Goal: Task Accomplishment & Management: Manage account settings

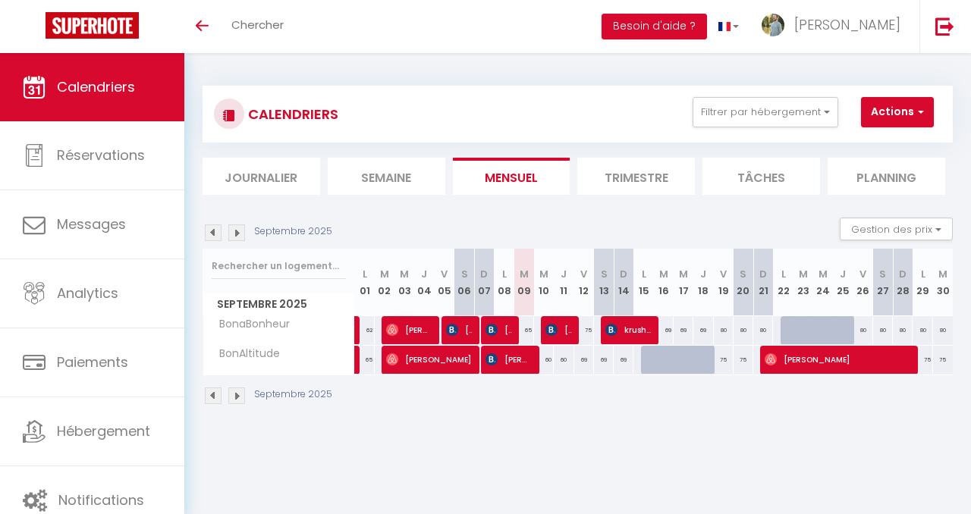
click at [632, 178] on li "Trimestre" at bounding box center [636, 176] width 118 height 37
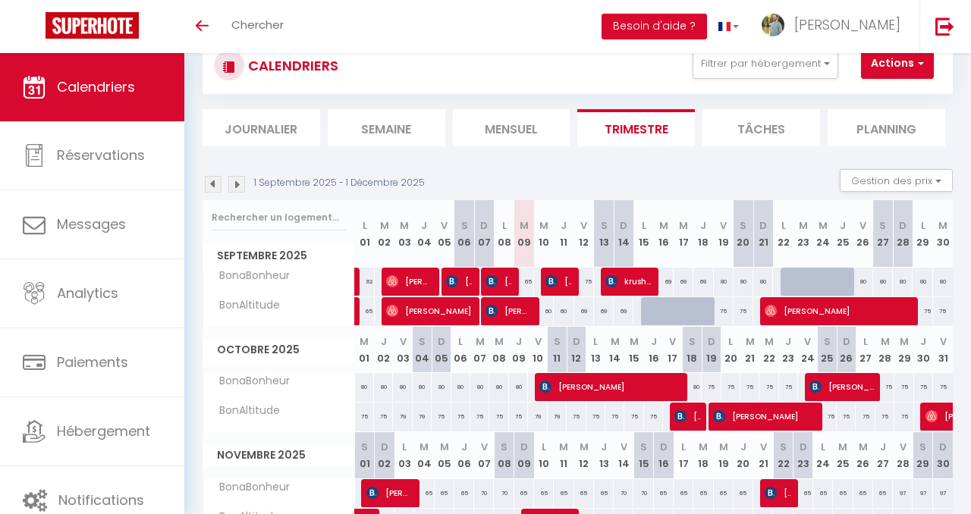
scroll to position [0, 4]
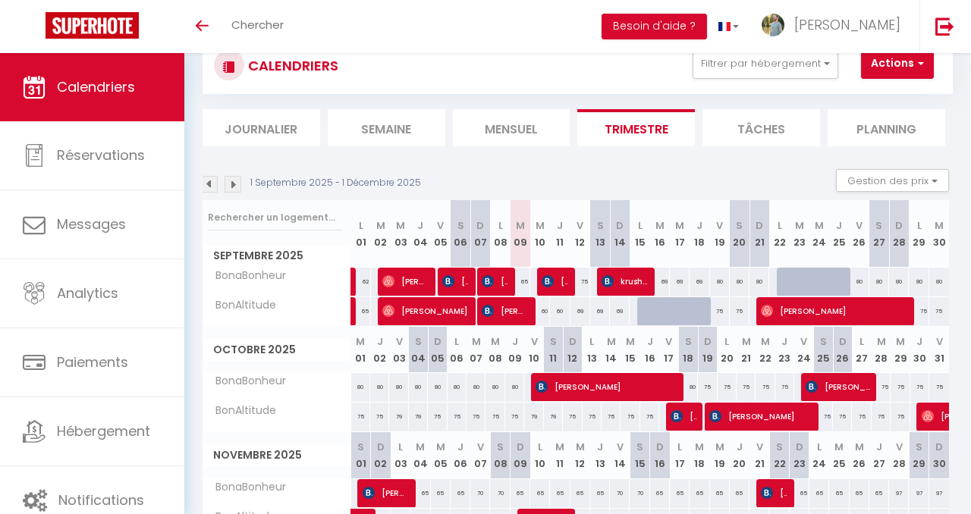
click at [916, 280] on div "80" at bounding box center [919, 282] width 20 height 28
select select "1"
type input "Lun 29 Septembre 2025"
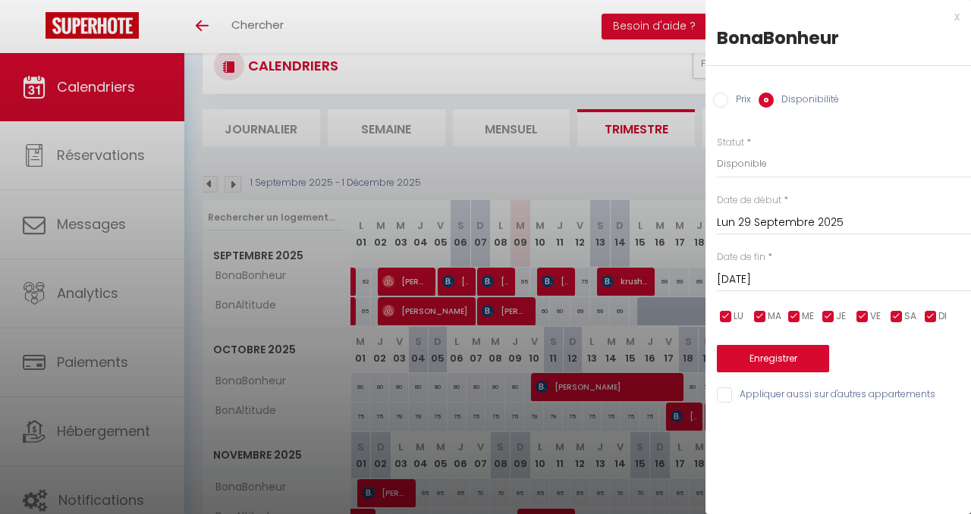
click at [819, 278] on input "[DATE]" at bounding box center [844, 280] width 254 height 20
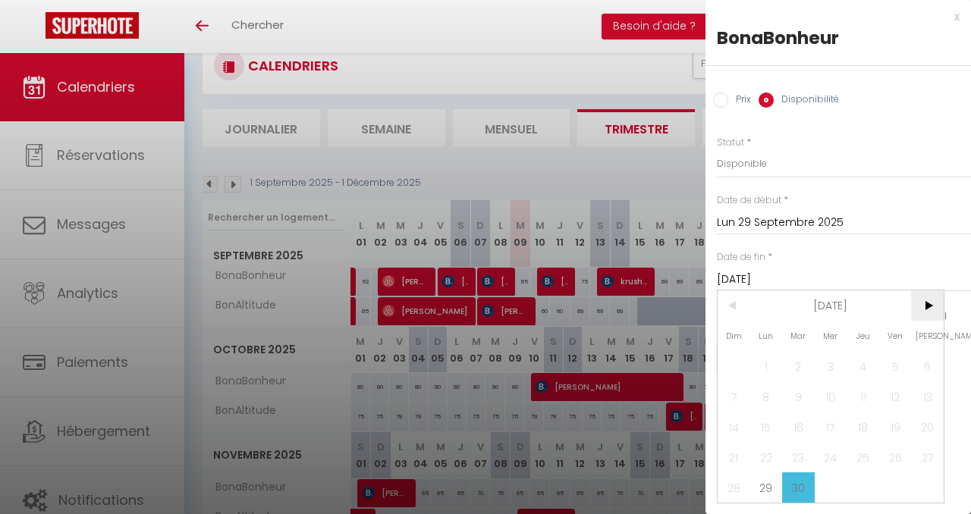
click at [929, 305] on span ">" at bounding box center [927, 306] width 33 height 30
click at [900, 365] on span "3" at bounding box center [895, 366] width 33 height 30
type input "Ven 03 Octobre 2025"
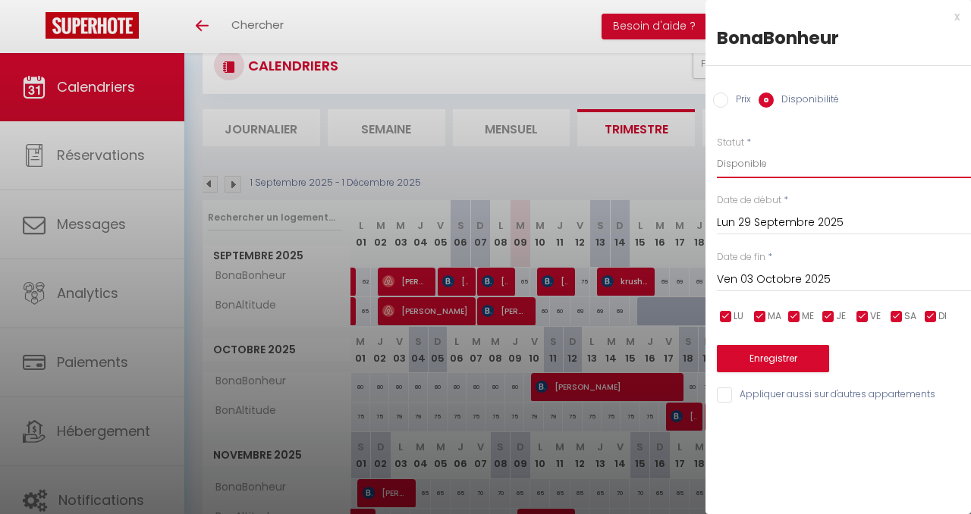
click at [760, 162] on select "Disponible Indisponible" at bounding box center [844, 163] width 254 height 29
select select "0"
click at [717, 149] on select "Disponible Indisponible" at bounding box center [844, 163] width 254 height 29
click at [793, 363] on button "Enregistrer" at bounding box center [773, 358] width 112 height 27
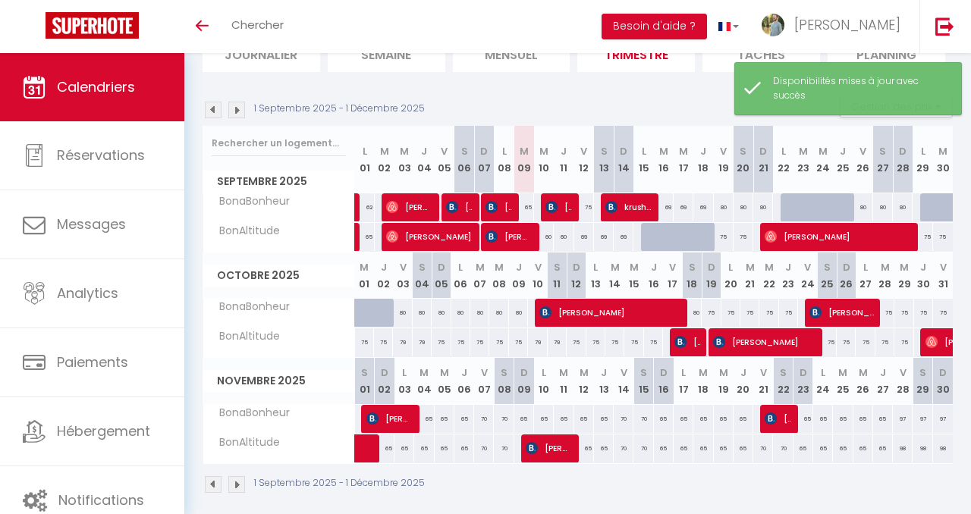
scroll to position [126, 0]
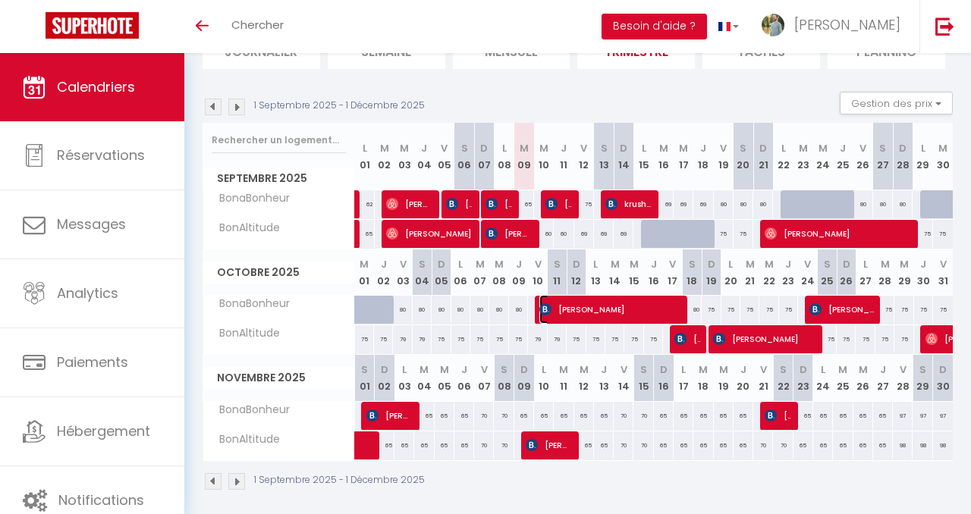
click at [560, 317] on span "[PERSON_NAME]" at bounding box center [611, 309] width 145 height 29
select select "OK"
select select "KO"
select select "0"
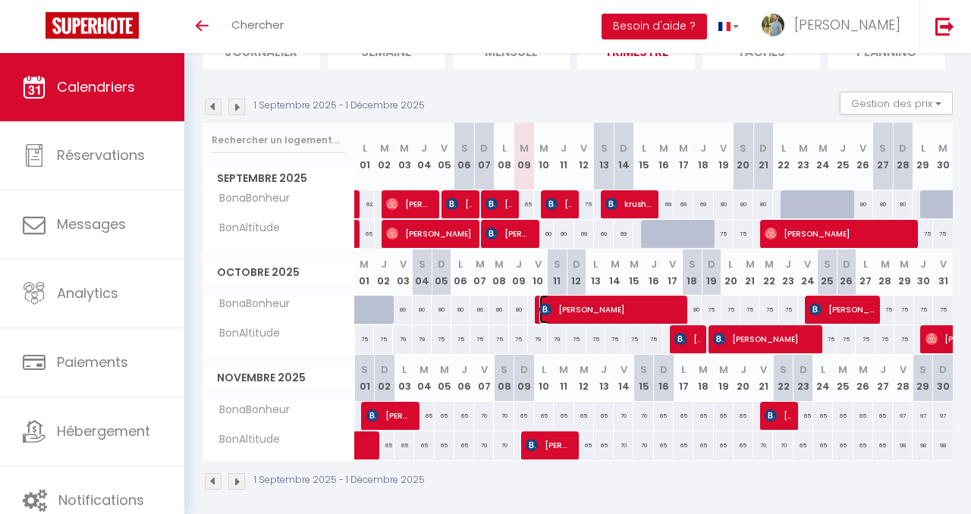
select select "1"
select select
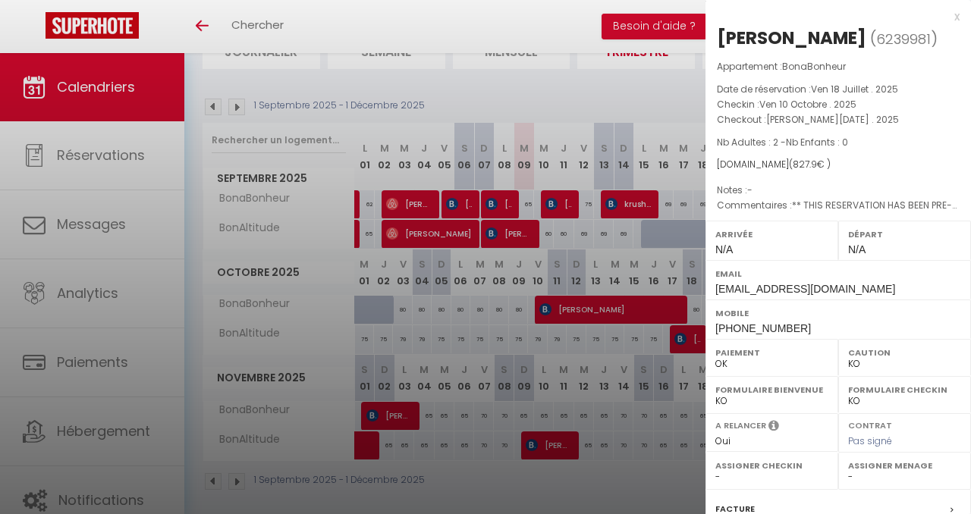
click at [560, 317] on div at bounding box center [485, 257] width 971 height 514
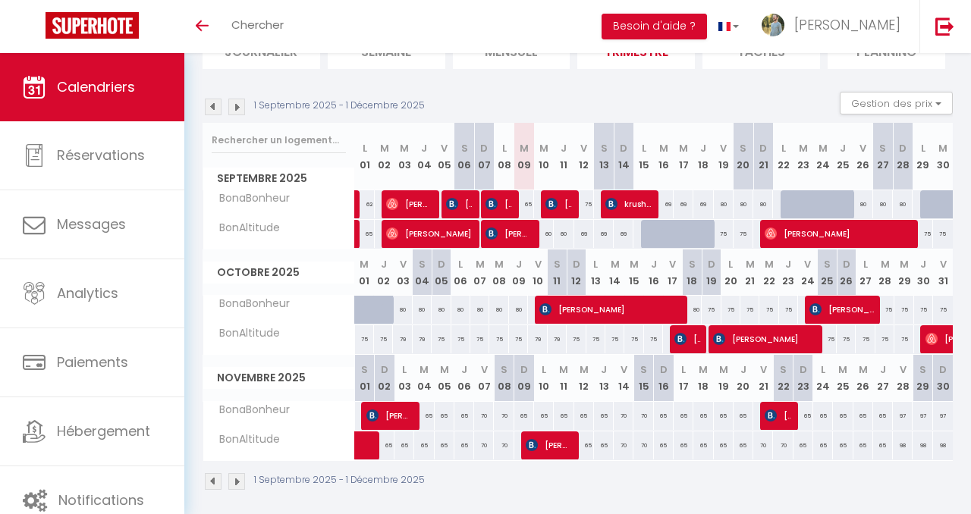
click at [458, 341] on div "75" at bounding box center [460, 339] width 19 height 28
select select "1"
type input "Lun 06 Octobre 2025"
type input "[DATE]"
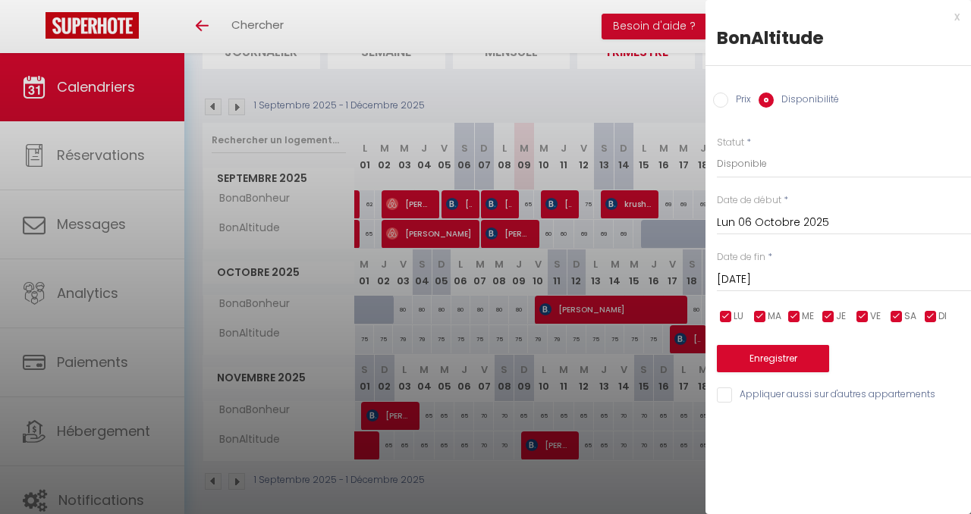
click at [458, 341] on div at bounding box center [485, 257] width 971 height 514
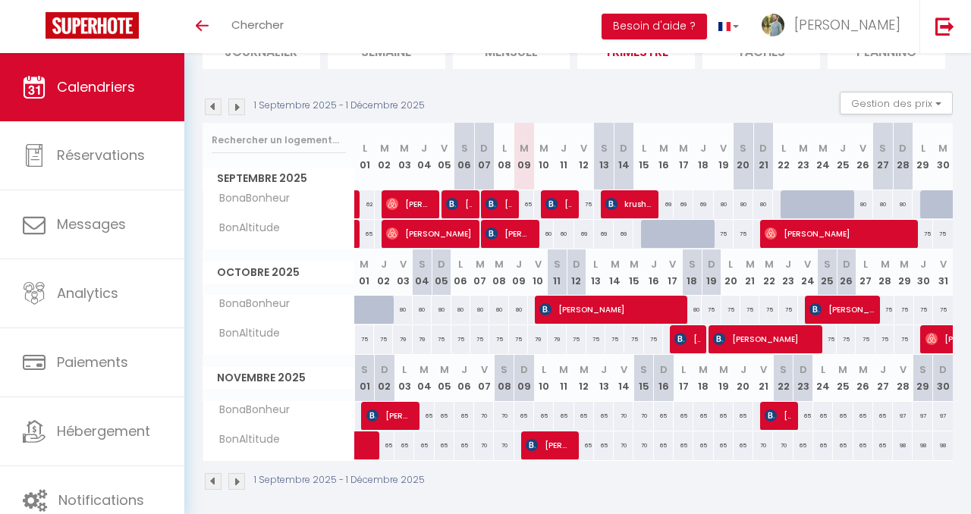
click at [460, 315] on div "80" at bounding box center [460, 310] width 19 height 28
select select "1"
type input "Lun 06 Octobre 2025"
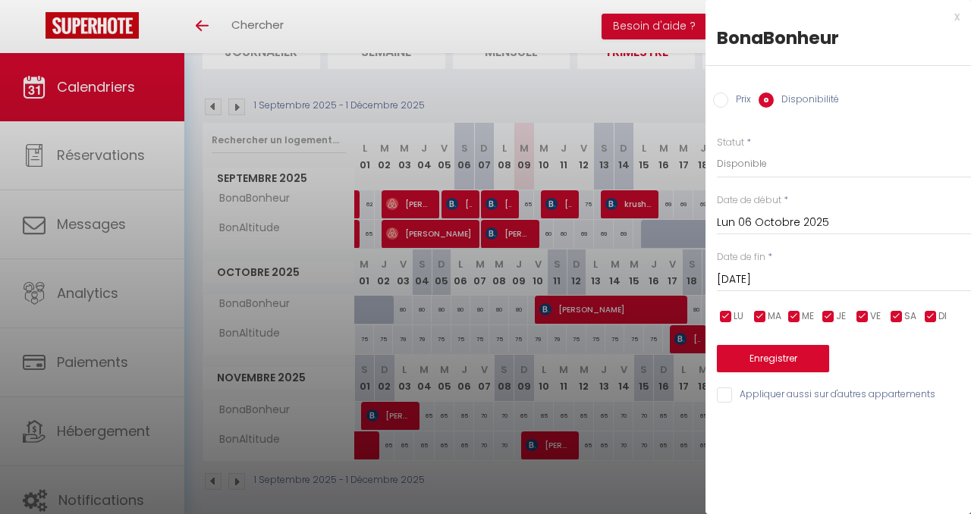
click at [784, 274] on input "[DATE]" at bounding box center [844, 280] width 254 height 20
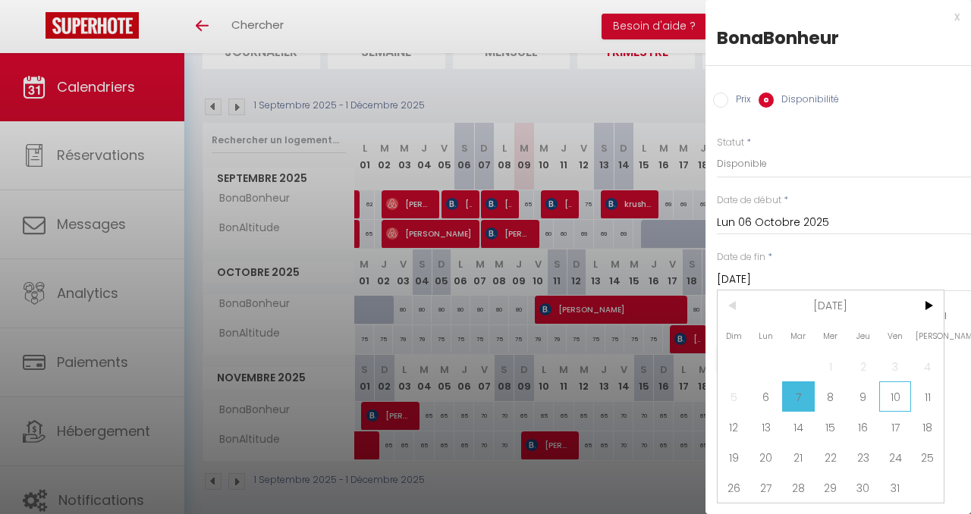
click at [886, 387] on span "10" at bounding box center [895, 397] width 33 height 30
type input "Ven 10 Octobre 2025"
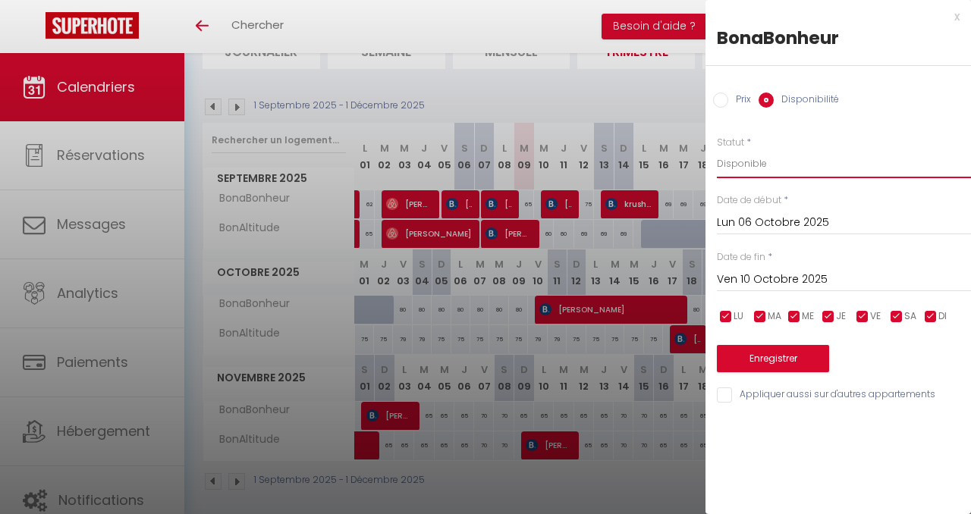
click at [761, 172] on select "Disponible Indisponible" at bounding box center [844, 163] width 254 height 29
select select "0"
click at [717, 149] on select "Disponible Indisponible" at bounding box center [844, 163] width 254 height 29
click at [805, 363] on button "Enregistrer" at bounding box center [773, 358] width 112 height 27
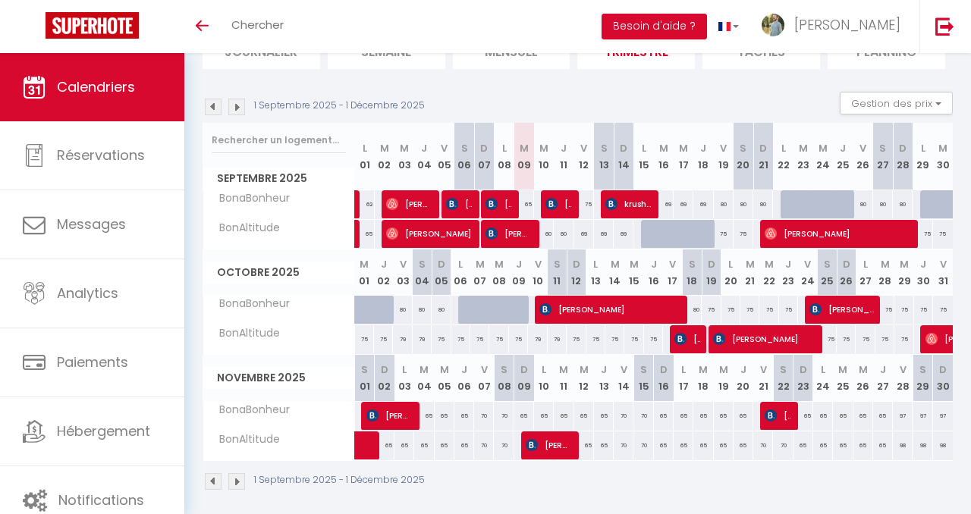
click at [595, 339] on div "75" at bounding box center [595, 339] width 19 height 28
select select "1"
type input "Lun 13 Octobre 2025"
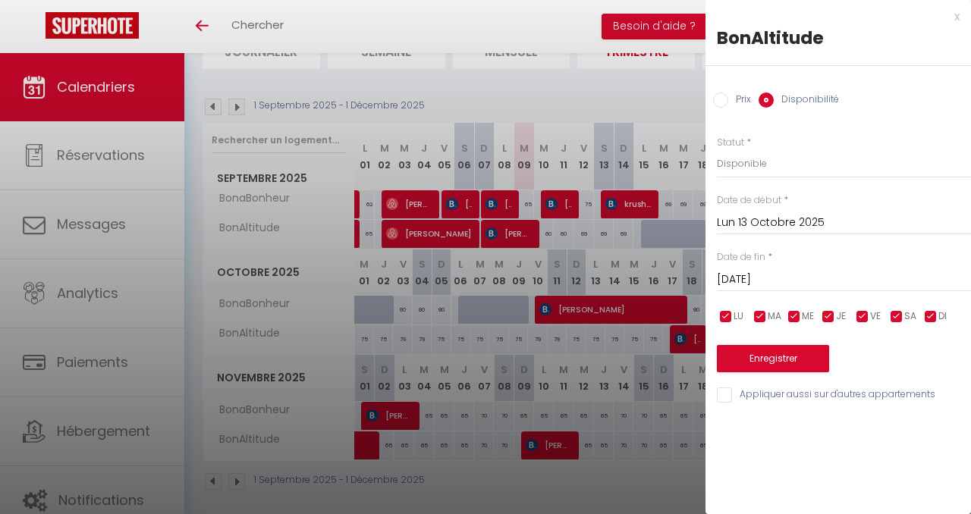
click at [781, 277] on input "[DATE]" at bounding box center [844, 280] width 254 height 20
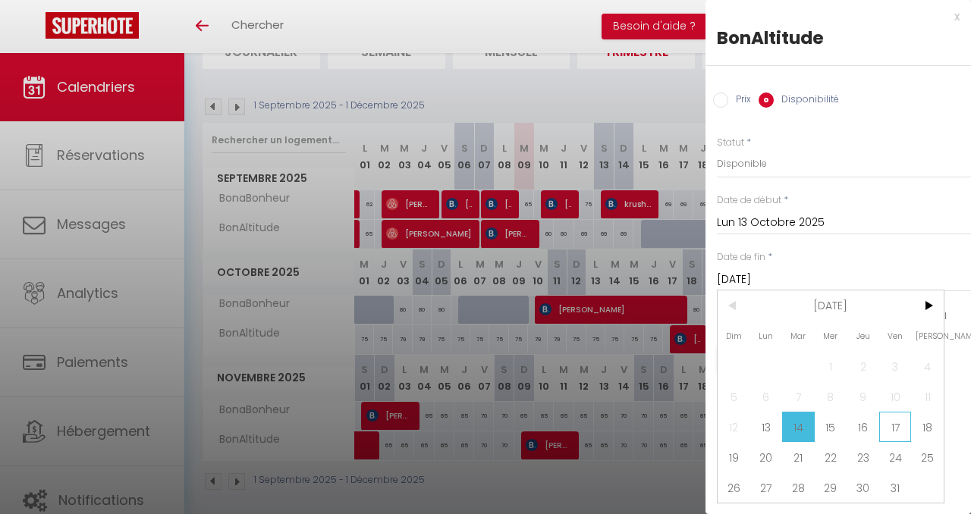
click at [890, 423] on span "17" at bounding box center [895, 427] width 33 height 30
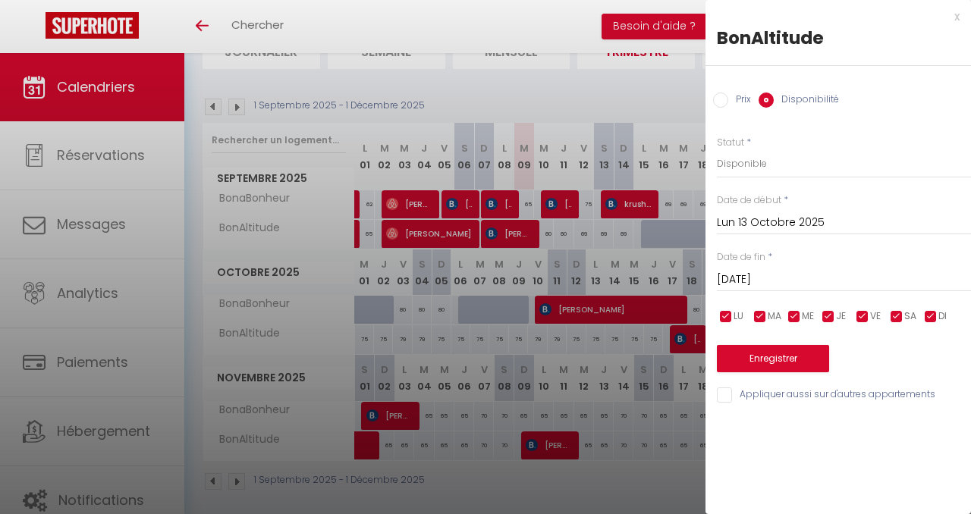
type input "Ven 17 Octobre 2025"
click at [778, 168] on select "Disponible Indisponible" at bounding box center [844, 163] width 254 height 29
select select "0"
click at [717, 149] on select "Disponible Indisponible" at bounding box center [844, 163] width 254 height 29
click at [783, 362] on button "Enregistrer" at bounding box center [773, 358] width 112 height 27
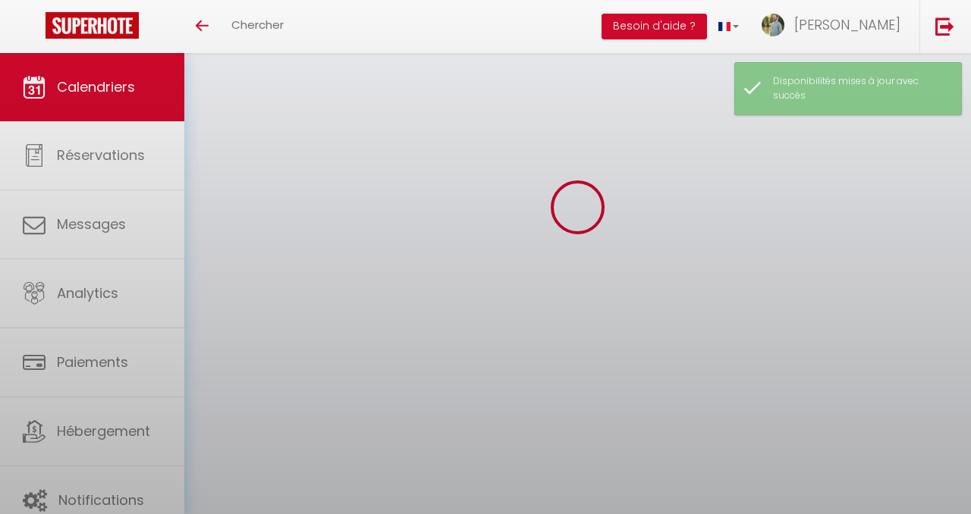
select select "KO"
select select "0"
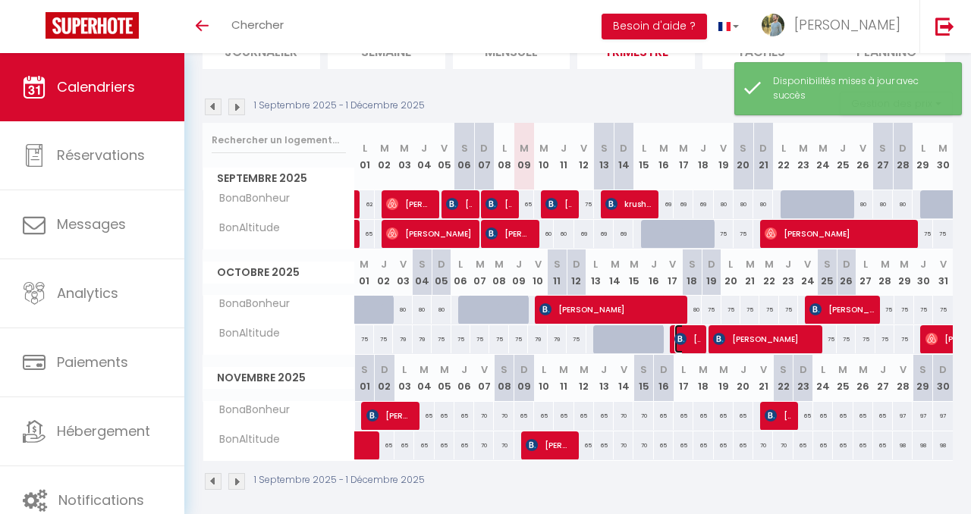
click at [692, 343] on span "[PERSON_NAME]" at bounding box center [687, 339] width 27 height 29
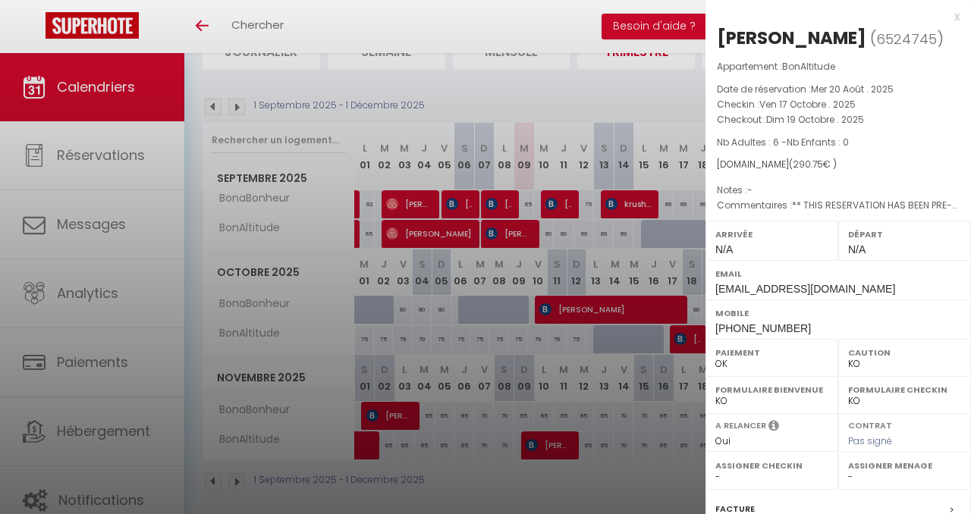
click at [692, 343] on div at bounding box center [485, 257] width 971 height 514
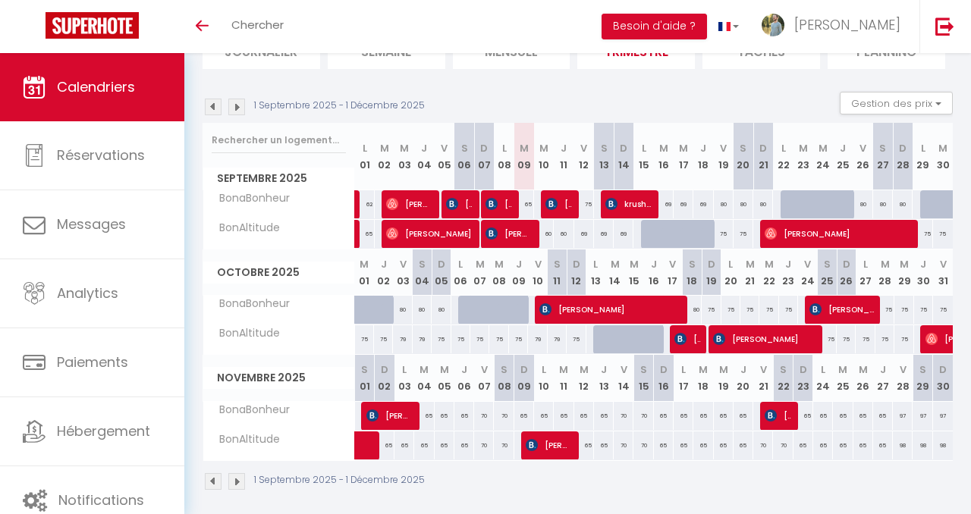
click at [728, 310] on div "75" at bounding box center [730, 310] width 19 height 28
select select "1"
type input "Lun 20 Octobre 2025"
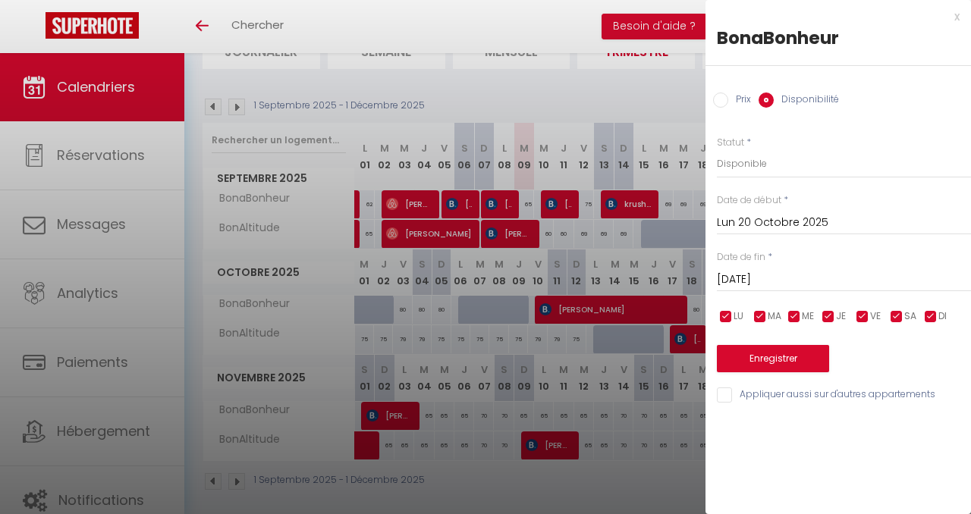
click at [792, 280] on input "[DATE]" at bounding box center [844, 280] width 254 height 20
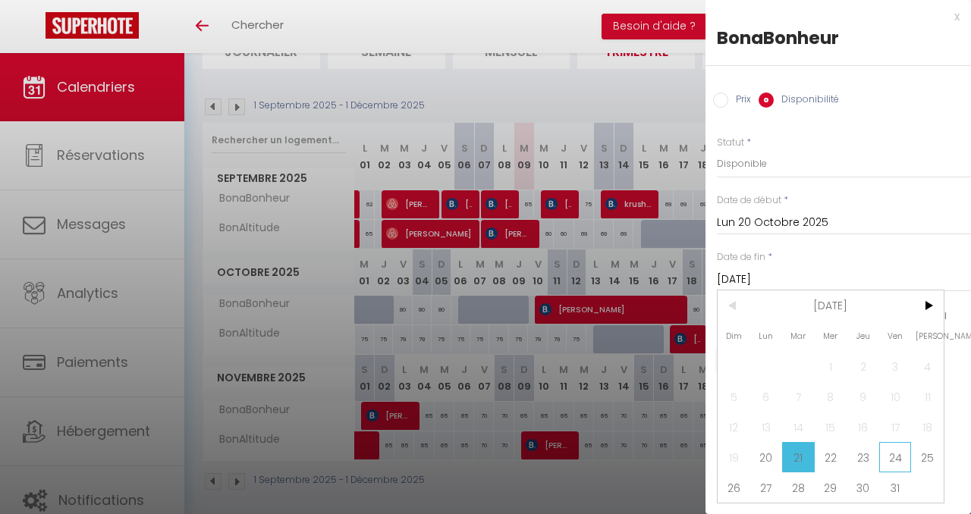
click at [900, 466] on span "24" at bounding box center [895, 457] width 33 height 30
type input "Ven 24 Octobre 2025"
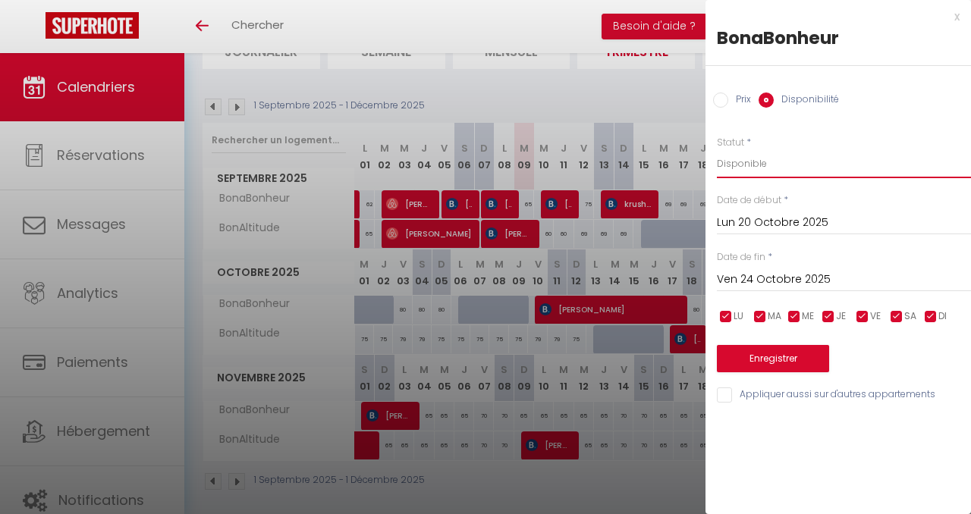
click at [756, 161] on select "Disponible Indisponible" at bounding box center [844, 163] width 254 height 29
select select "0"
click at [717, 149] on select "Disponible Indisponible" at bounding box center [844, 163] width 254 height 29
click at [785, 363] on button "Enregistrer" at bounding box center [773, 358] width 112 height 27
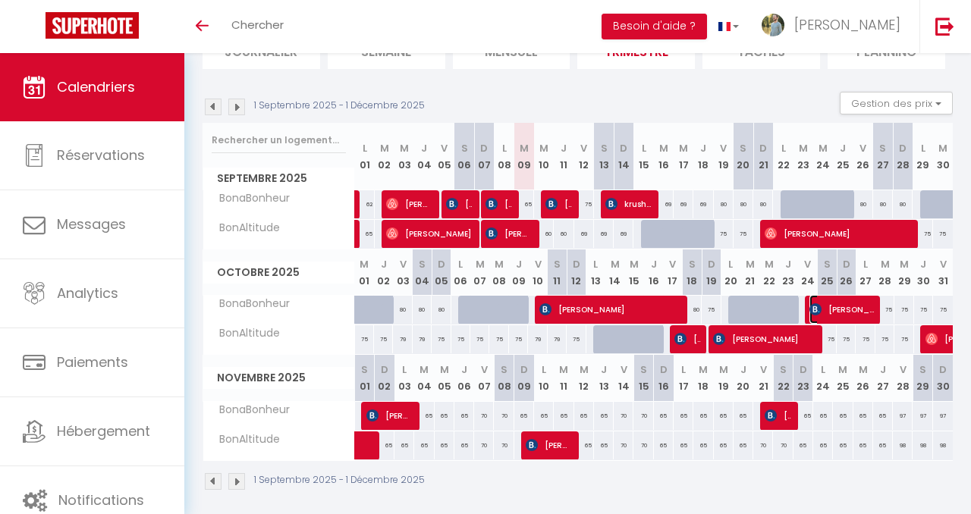
click at [858, 303] on span "[PERSON_NAME]" at bounding box center [842, 309] width 66 height 29
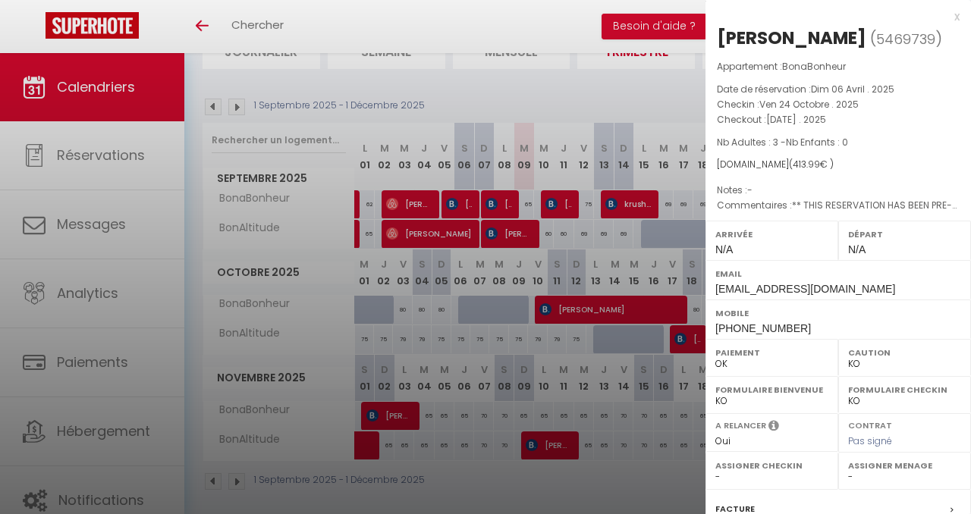
click at [958, 19] on div "x" at bounding box center [832, 17] width 254 height 18
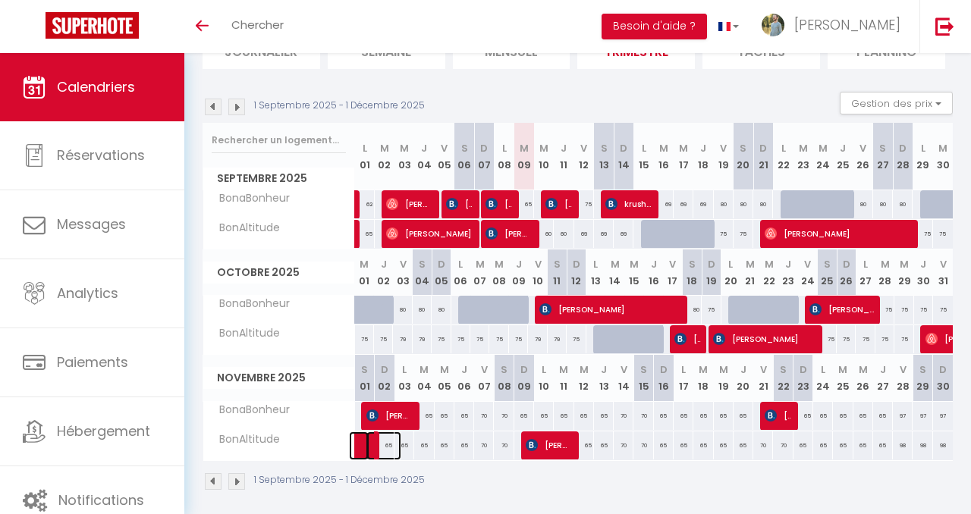
click at [369, 451] on span at bounding box center [383, 446] width 35 height 29
select select "OK"
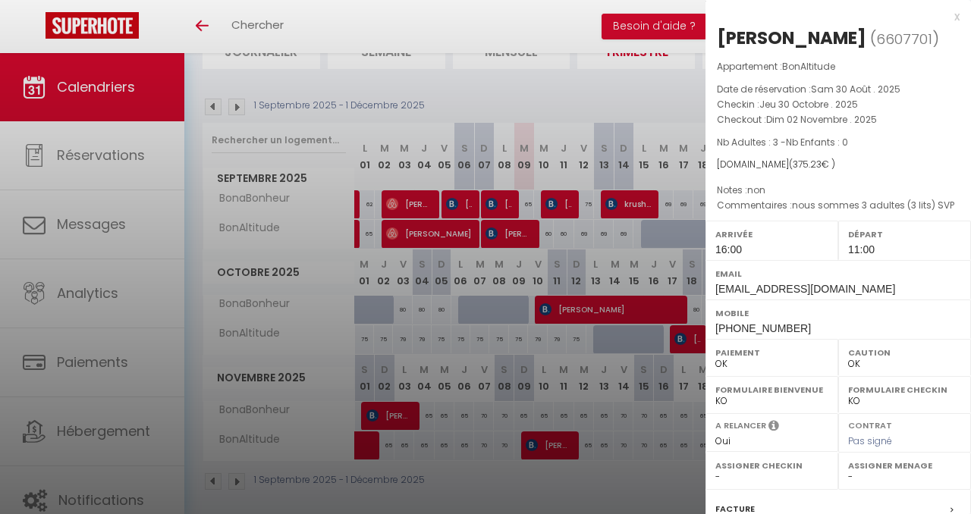
click at [369, 451] on div at bounding box center [485, 257] width 971 height 514
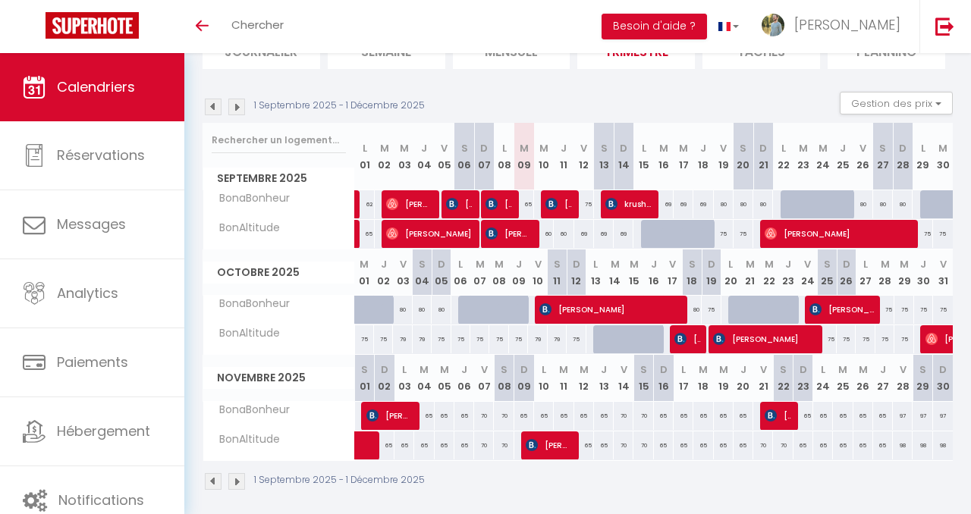
click at [404, 448] on div "65" at bounding box center [404, 446] width 20 height 28
select select "1"
type input "Lun 03 Novembre 2025"
type input "[DATE]"
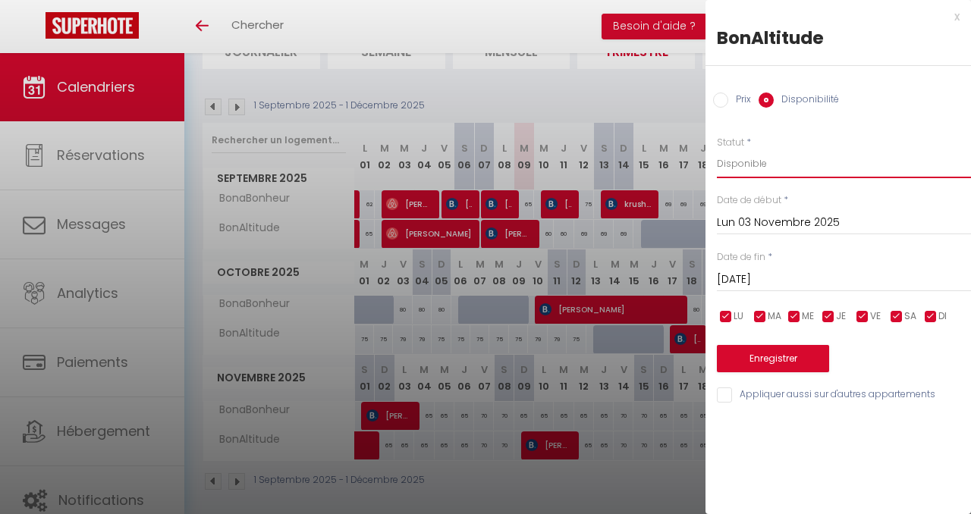
click at [778, 166] on select "Disponible Indisponible" at bounding box center [844, 163] width 254 height 29
select select "0"
click at [717, 149] on select "Disponible Indisponible" at bounding box center [844, 163] width 254 height 29
click at [784, 277] on input "[DATE]" at bounding box center [844, 280] width 254 height 20
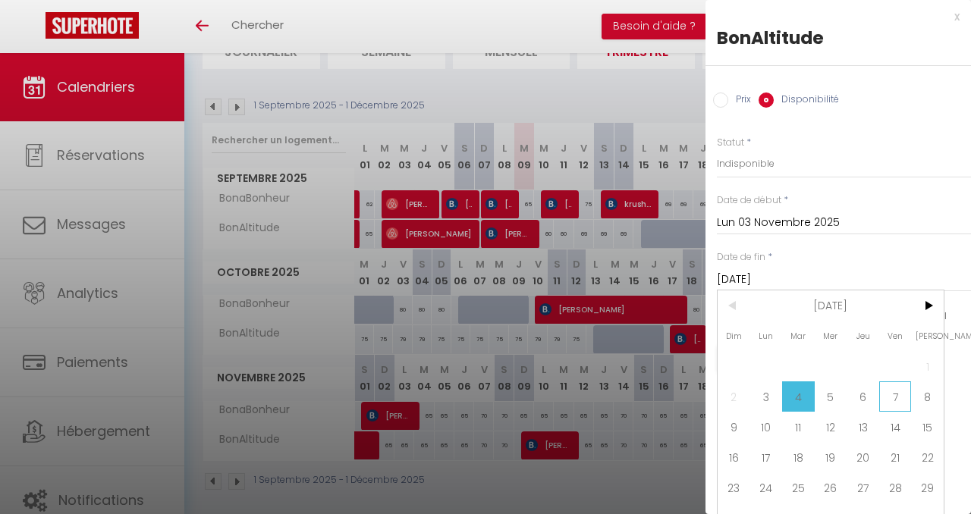
click at [892, 391] on span "7" at bounding box center [895, 397] width 33 height 30
type input "Ven 07 Novembre 2025"
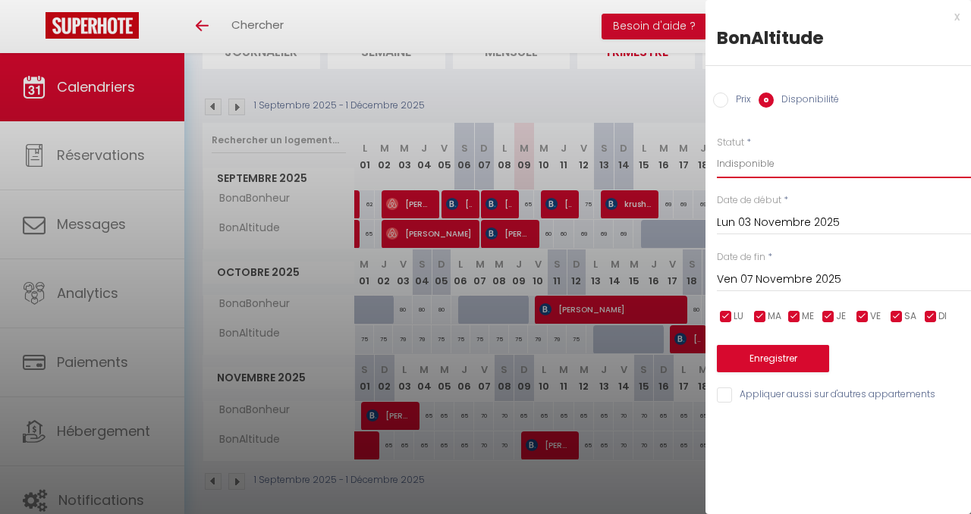
click at [753, 162] on select "Disponible Indisponible" at bounding box center [844, 163] width 254 height 29
click at [717, 149] on select "Disponible Indisponible" at bounding box center [844, 163] width 254 height 29
click at [788, 354] on button "Enregistrer" at bounding box center [773, 358] width 112 height 27
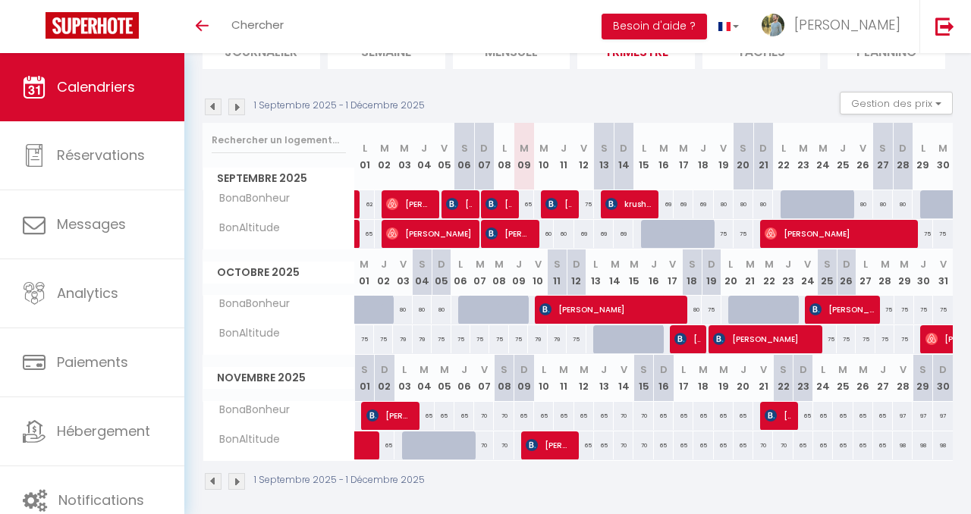
click at [542, 417] on div "65" at bounding box center [544, 416] width 20 height 28
select select "1"
type input "Lun 10 Novembre 2025"
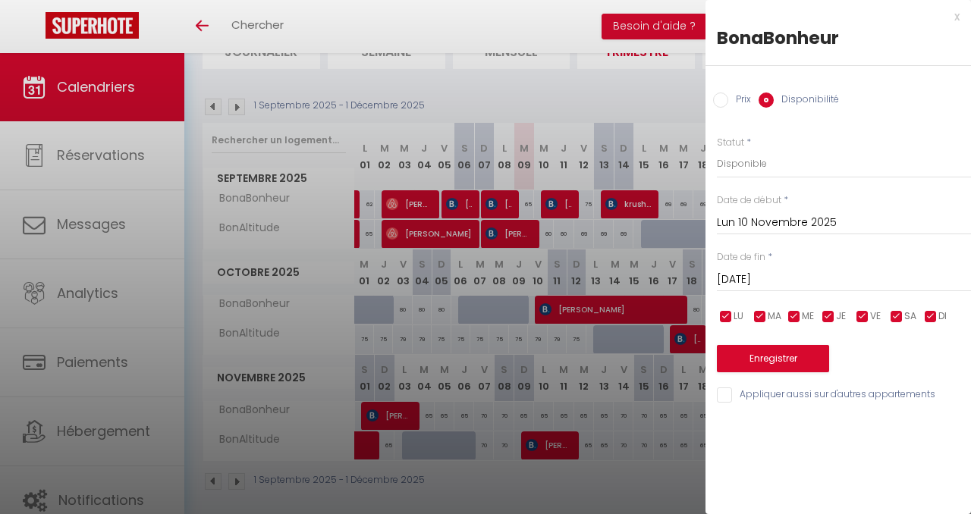
click at [770, 278] on input "[DATE]" at bounding box center [844, 280] width 254 height 20
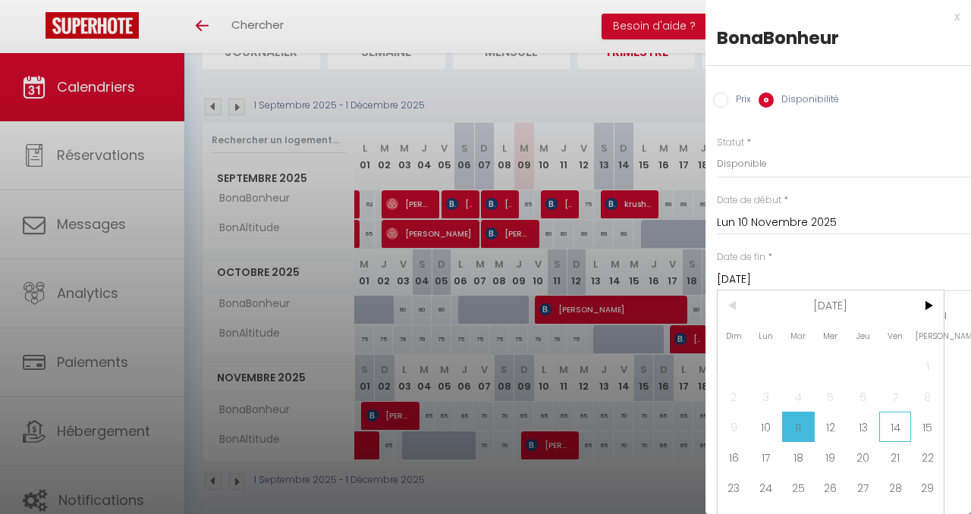
click at [892, 429] on span "14" at bounding box center [895, 427] width 33 height 30
type input "Ven 14 Novembre 2025"
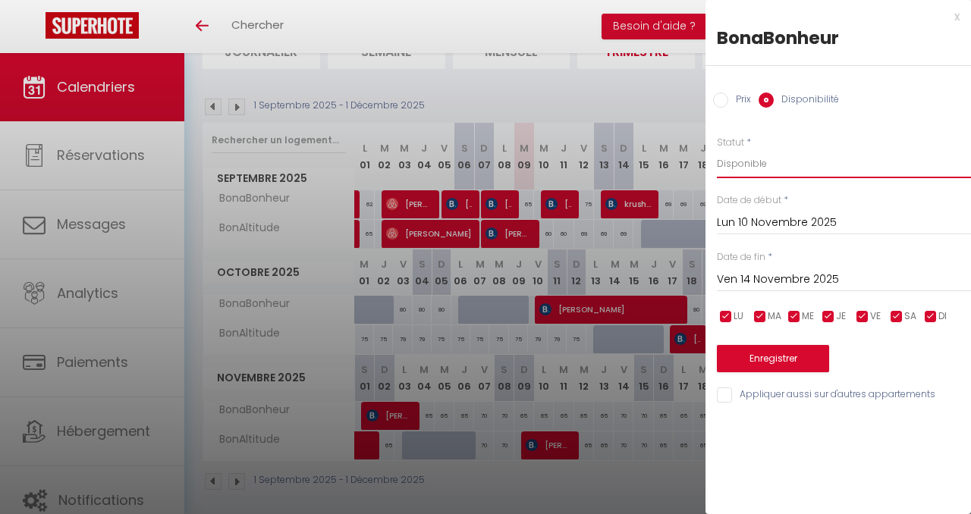
click at [784, 163] on select "Disponible Indisponible" at bounding box center [844, 163] width 254 height 29
select select "0"
click at [717, 149] on select "Disponible Indisponible" at bounding box center [844, 163] width 254 height 29
click at [791, 358] on button "Enregistrer" at bounding box center [773, 358] width 112 height 27
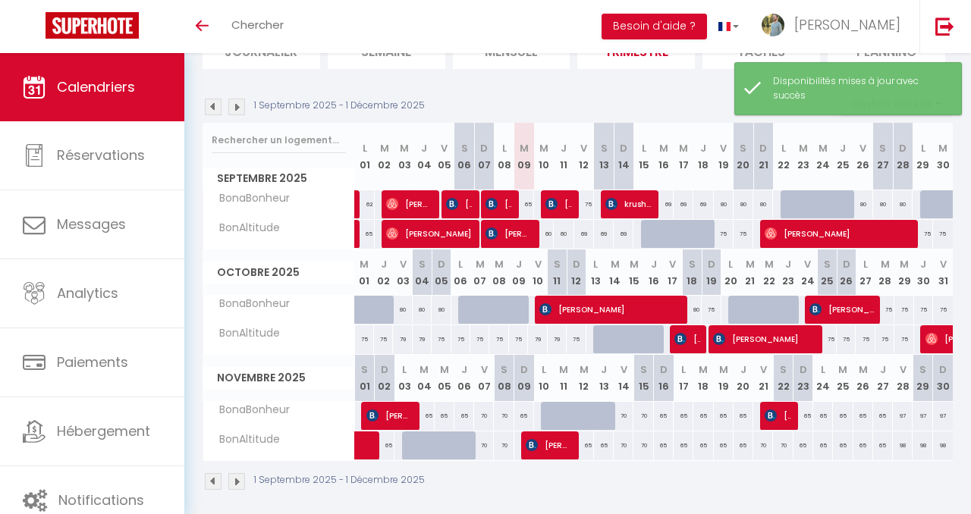
click at [687, 416] on div "65" at bounding box center [684, 416] width 20 height 28
select select "1"
type input "Lun 17 Novembre 2025"
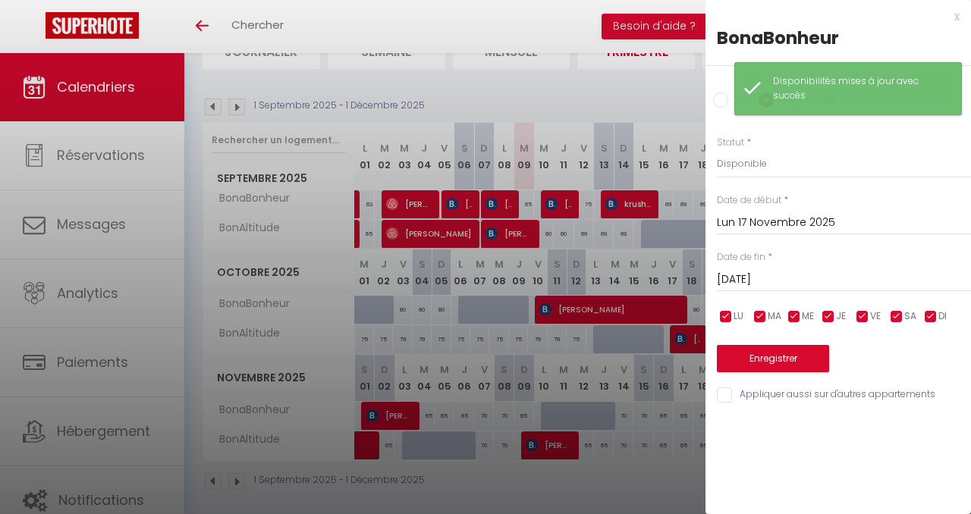
click at [824, 272] on input "[DATE]" at bounding box center [844, 280] width 254 height 20
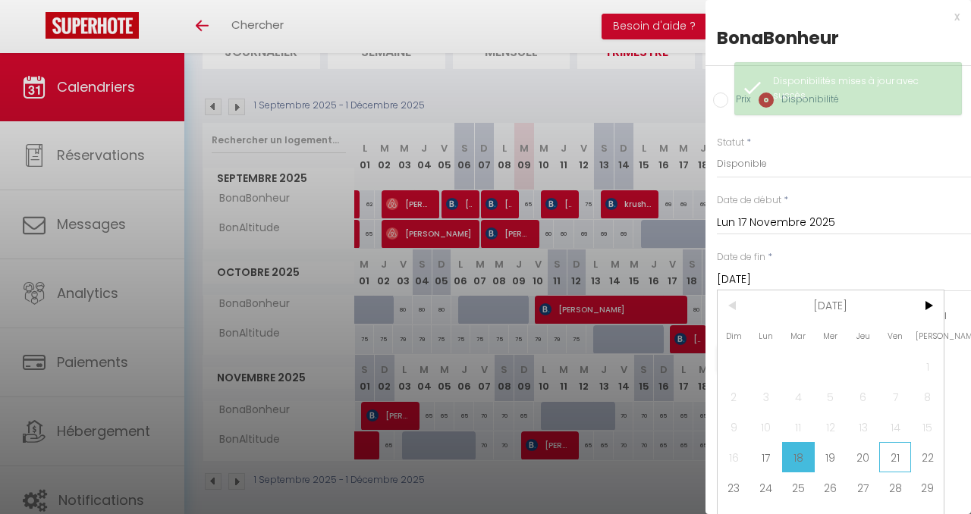
click at [896, 457] on span "21" at bounding box center [895, 457] width 33 height 30
type input "Ven 21 Novembre 2025"
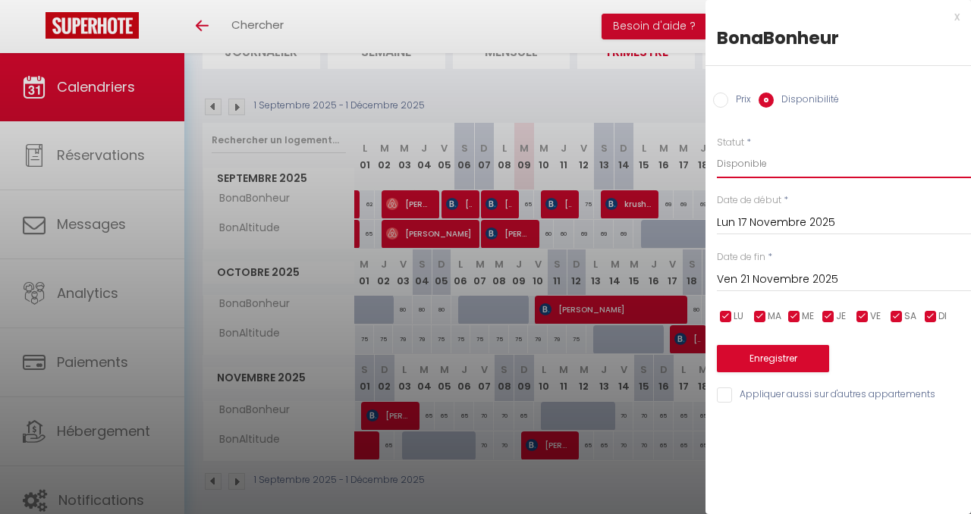
click at [797, 161] on select "Disponible Indisponible" at bounding box center [844, 163] width 254 height 29
select select "0"
click at [717, 149] on select "Disponible Indisponible" at bounding box center [844, 163] width 254 height 29
click at [775, 361] on button "Enregistrer" at bounding box center [773, 358] width 112 height 27
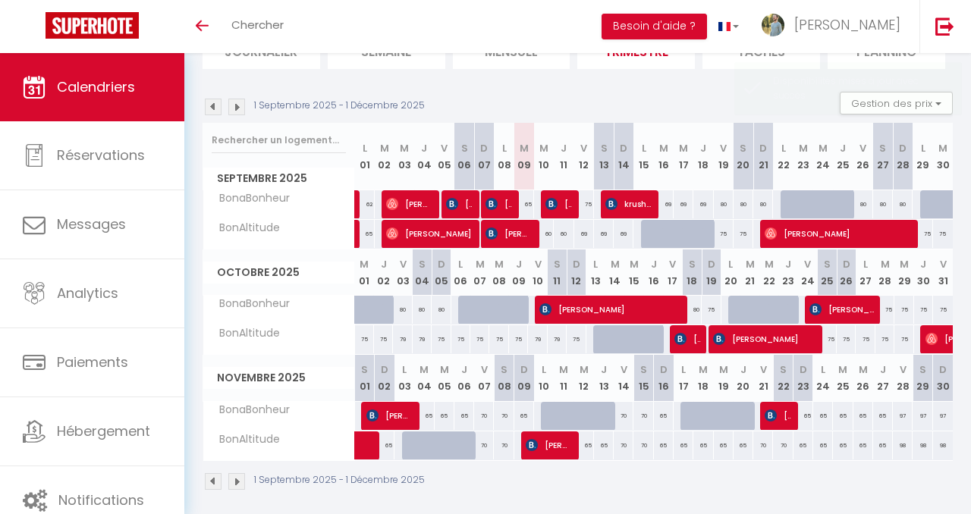
click at [824, 419] on div "65" at bounding box center [823, 416] width 20 height 28
select select "1"
type input "Lun 24 Novembre 2025"
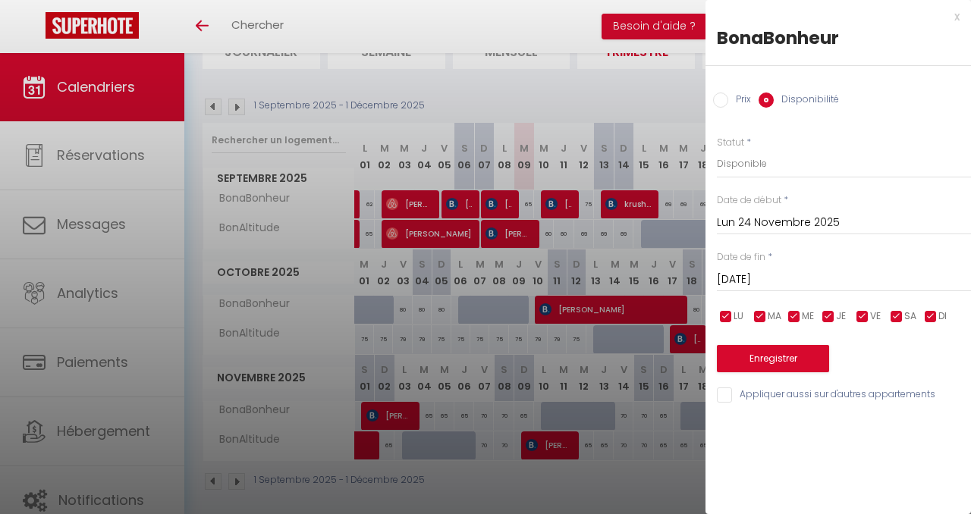
click at [828, 272] on input "[DATE]" at bounding box center [844, 280] width 254 height 20
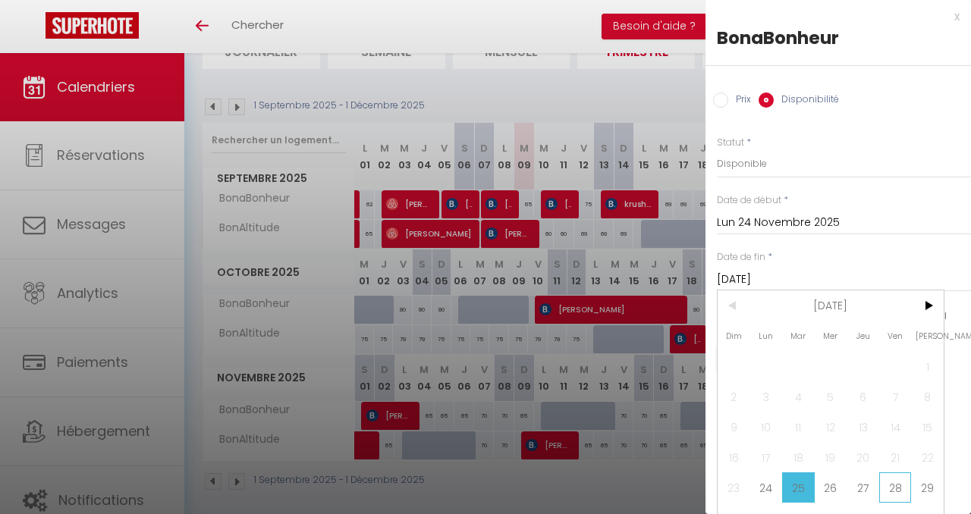
click at [900, 485] on span "28" at bounding box center [895, 488] width 33 height 30
type input "Ven 28 Novembre 2025"
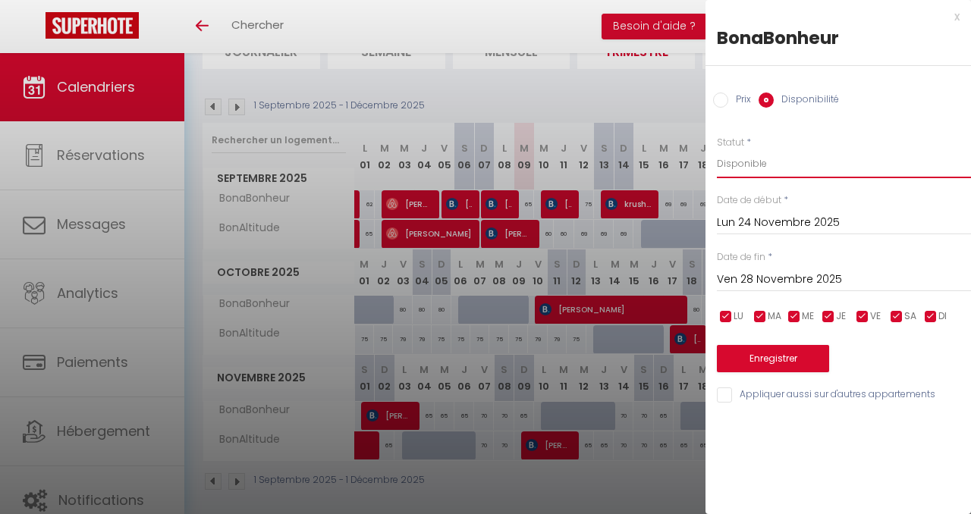
click at [799, 168] on select "Disponible Indisponible" at bounding box center [844, 163] width 254 height 29
select select "0"
click at [717, 149] on select "Disponible Indisponible" at bounding box center [844, 163] width 254 height 29
click at [784, 359] on button "Enregistrer" at bounding box center [773, 358] width 112 height 27
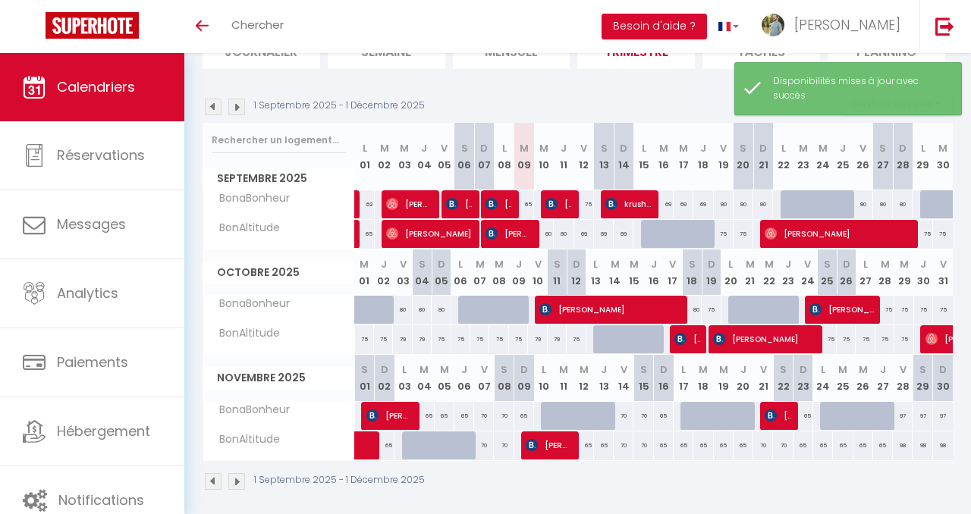
click at [237, 108] on img at bounding box center [236, 107] width 17 height 17
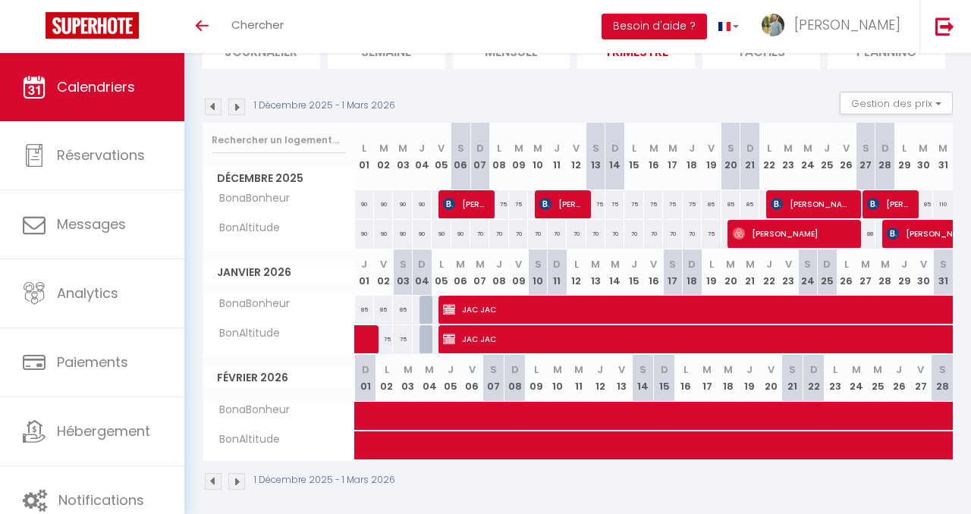
click at [365, 206] on div "90" at bounding box center [364, 204] width 19 height 28
select select "1"
type input "Lun 01 Décembre 2025"
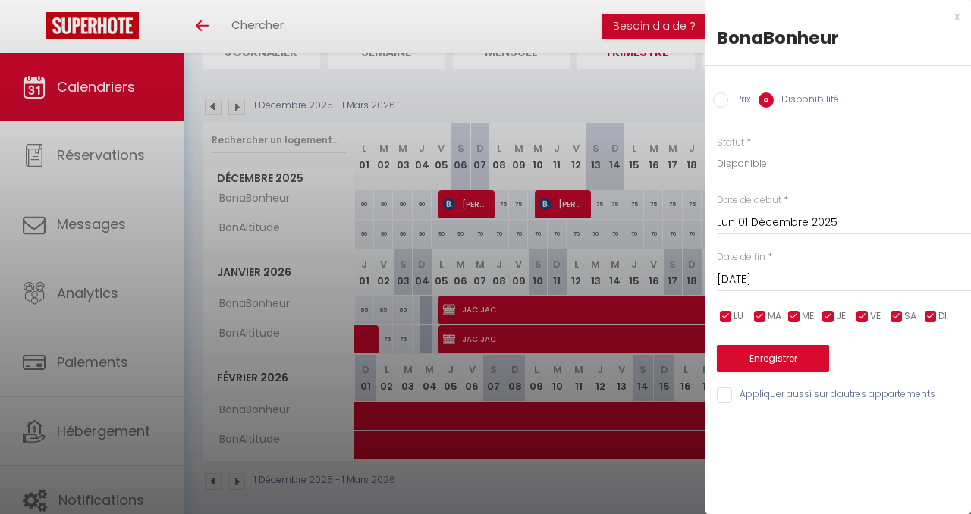
click at [761, 276] on input "[DATE]" at bounding box center [844, 280] width 254 height 20
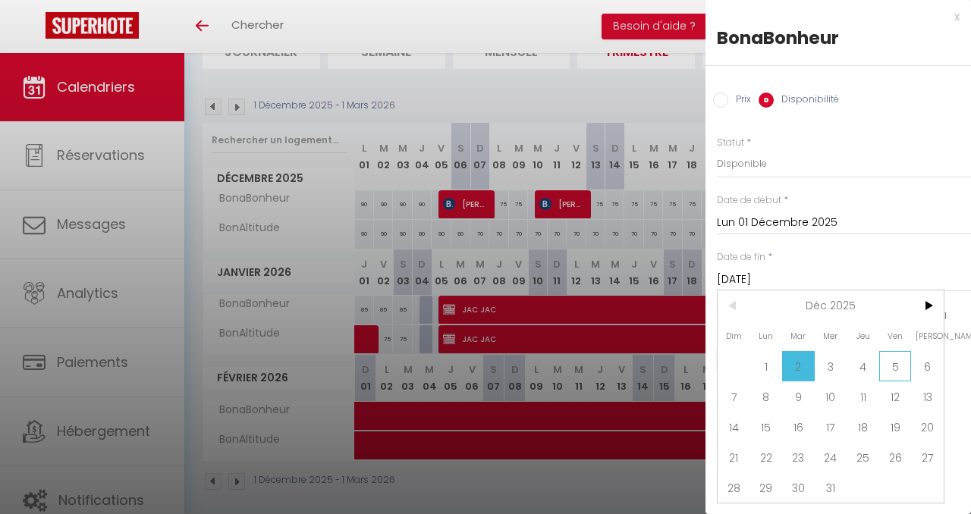
click at [898, 366] on span "5" at bounding box center [895, 366] width 33 height 30
type input "Ven 05 Décembre 2025"
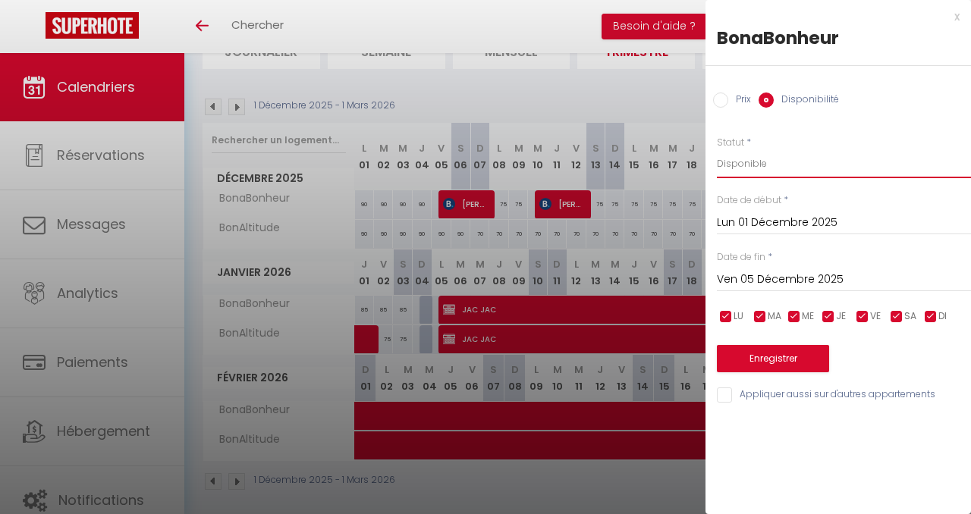
click at [782, 166] on select "Disponible Indisponible" at bounding box center [844, 163] width 254 height 29
select select "0"
click at [717, 149] on select "Disponible Indisponible" at bounding box center [844, 163] width 254 height 29
click at [791, 355] on button "Enregistrer" at bounding box center [773, 358] width 112 height 27
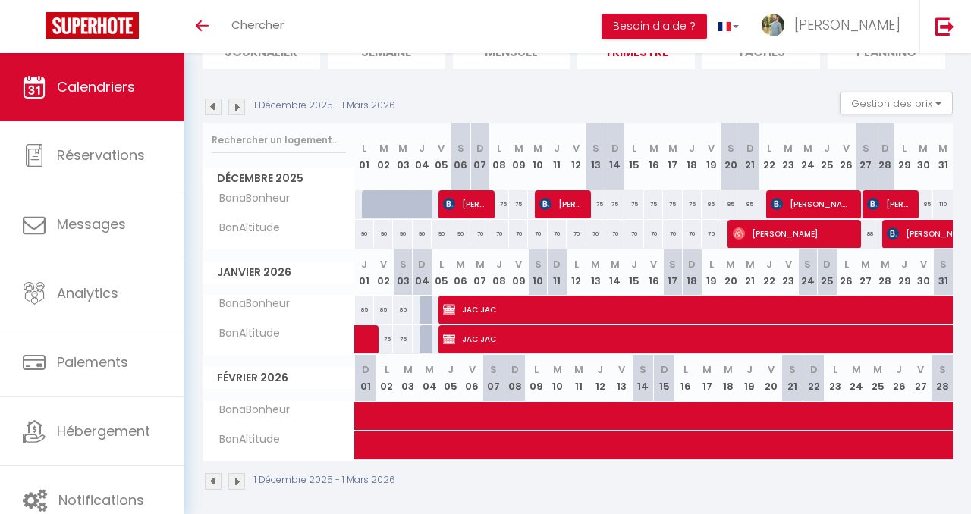
click at [499, 237] on div "70" at bounding box center [498, 234] width 19 height 28
select select "1"
type input "Lun 08 Décembre 2025"
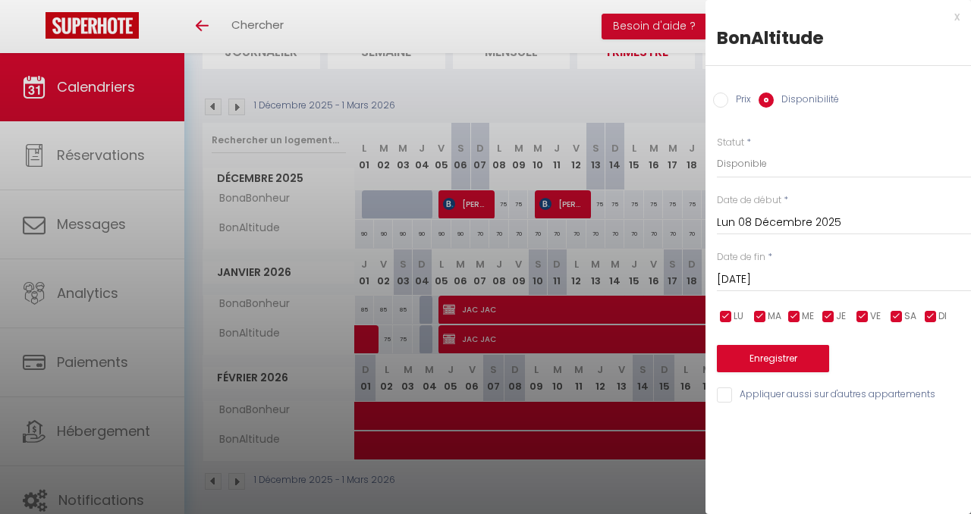
click at [802, 275] on input "[DATE]" at bounding box center [844, 280] width 254 height 20
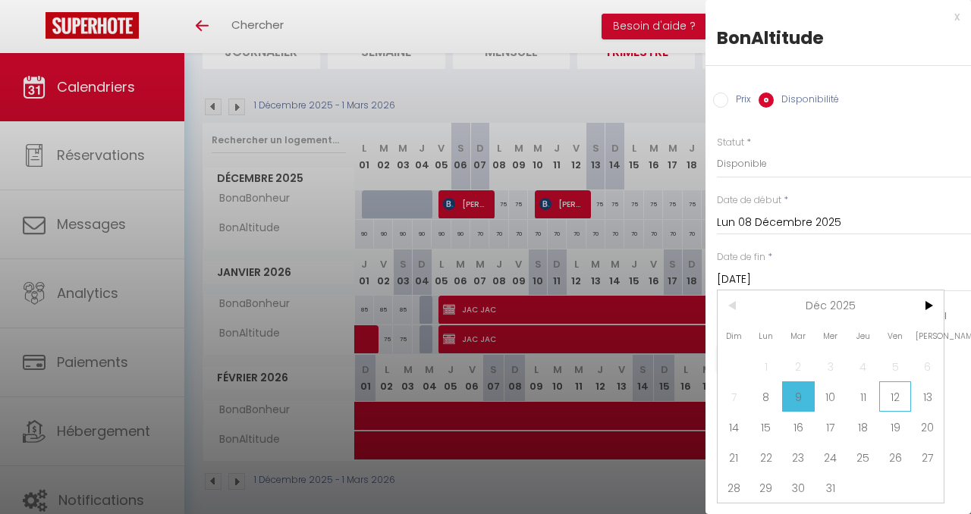
click at [900, 394] on span "12" at bounding box center [895, 397] width 33 height 30
type input "Ven 12 Décembre 2025"
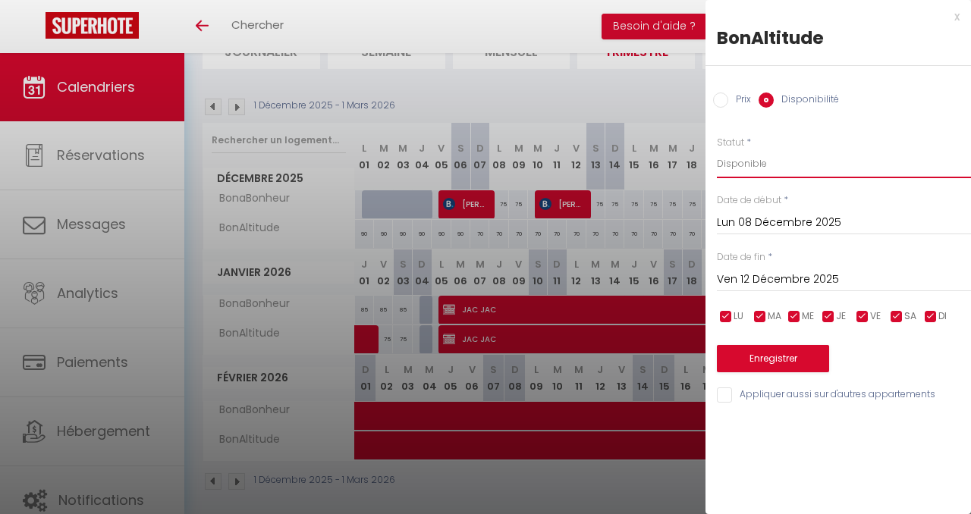
click at [790, 164] on select "Disponible Indisponible" at bounding box center [844, 163] width 254 height 29
select select "0"
click at [717, 149] on select "Disponible Indisponible" at bounding box center [844, 163] width 254 height 29
click at [793, 357] on button "Enregistrer" at bounding box center [773, 358] width 112 height 27
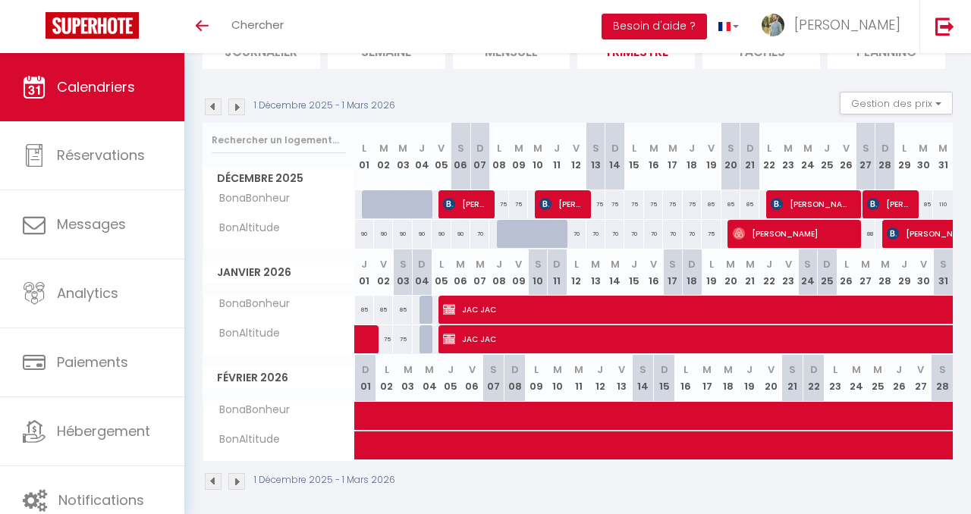
click at [633, 206] on div "75" at bounding box center [633, 204] width 19 height 28
select select "1"
type input "Lun 15 Décembre 2025"
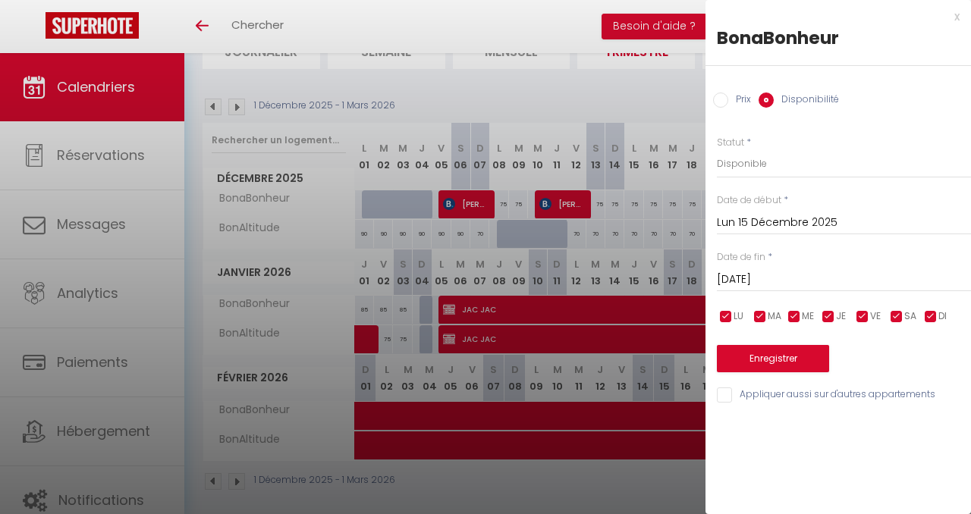
click at [761, 271] on input "[DATE]" at bounding box center [844, 280] width 254 height 20
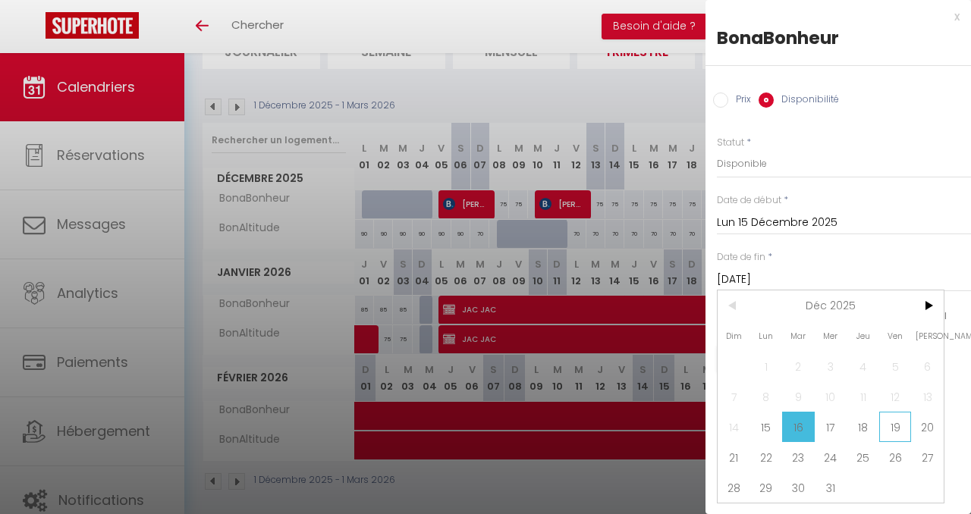
click at [894, 426] on span "19" at bounding box center [895, 427] width 33 height 30
type input "Ven 19 Décembre 2025"
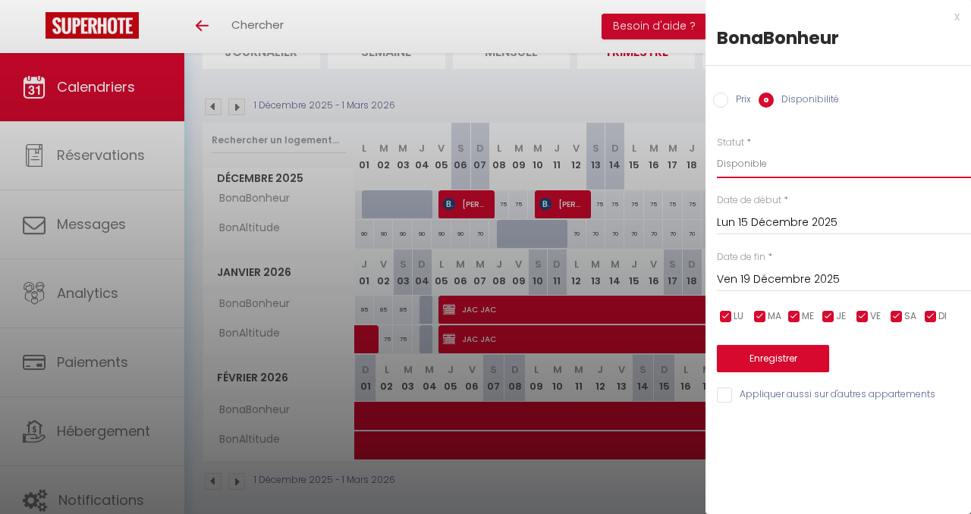
click at [801, 163] on select "Disponible Indisponible" at bounding box center [844, 163] width 254 height 29
select select "0"
click at [717, 149] on select "Disponible Indisponible" at bounding box center [844, 163] width 254 height 29
click at [781, 366] on button "Enregistrer" at bounding box center [773, 358] width 112 height 27
